Goal: Ask a question

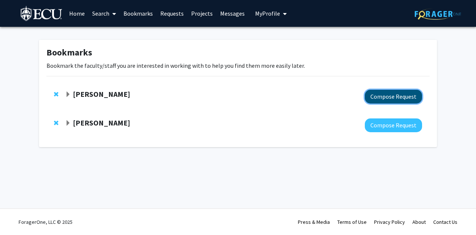
click at [386, 98] on button "Compose Request" at bounding box center [393, 97] width 57 height 14
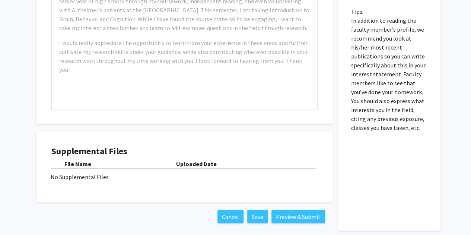
scroll to position [506, 0]
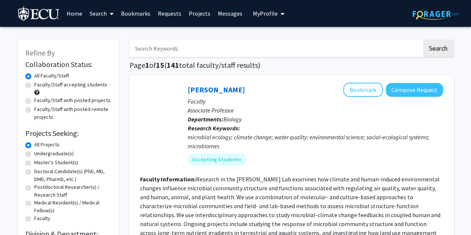
click at [173, 49] on input "Search Keywords" at bounding box center [275, 48] width 292 height 17
type input "[PERSON_NAME]"
click at [423, 40] on button "Search" at bounding box center [438, 48] width 31 height 17
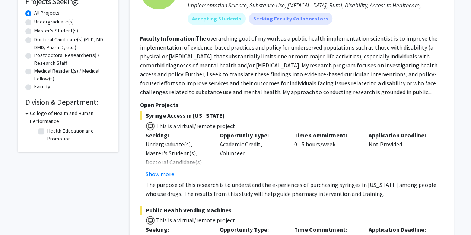
scroll to position [132, 0]
